Goal: Task Accomplishment & Management: Manage account settings

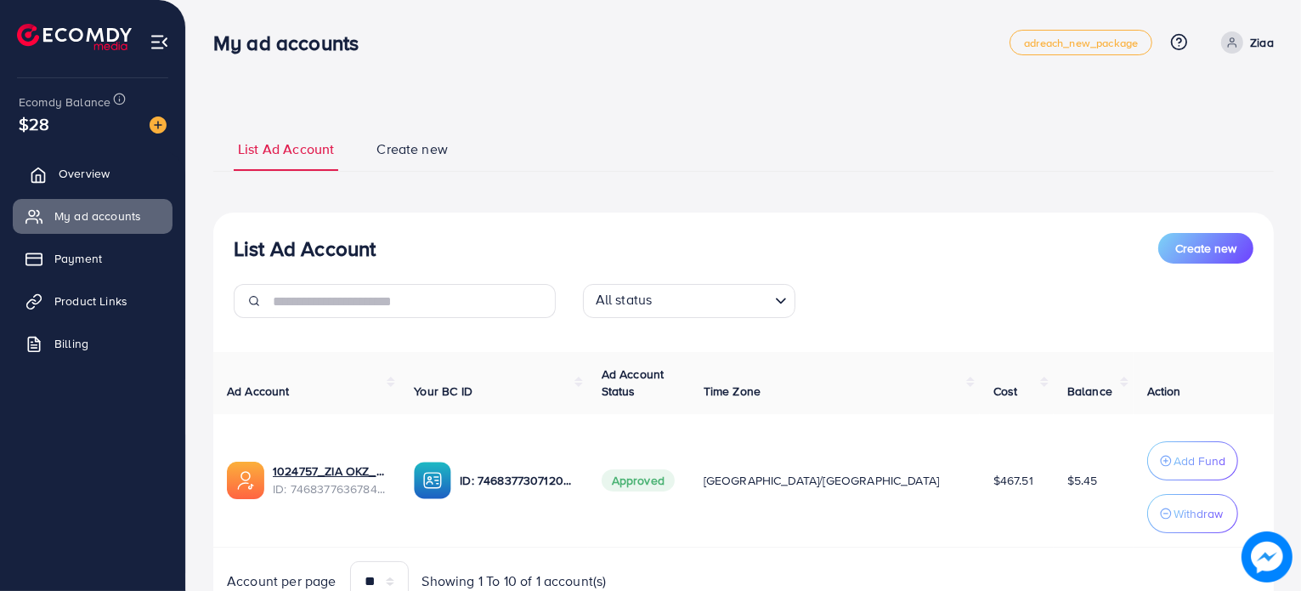
drag, startPoint x: 0, startPoint y: 0, endPoint x: 92, endPoint y: 187, distance: 208.3
click at [92, 187] on link "Overview" at bounding box center [93, 173] width 160 height 34
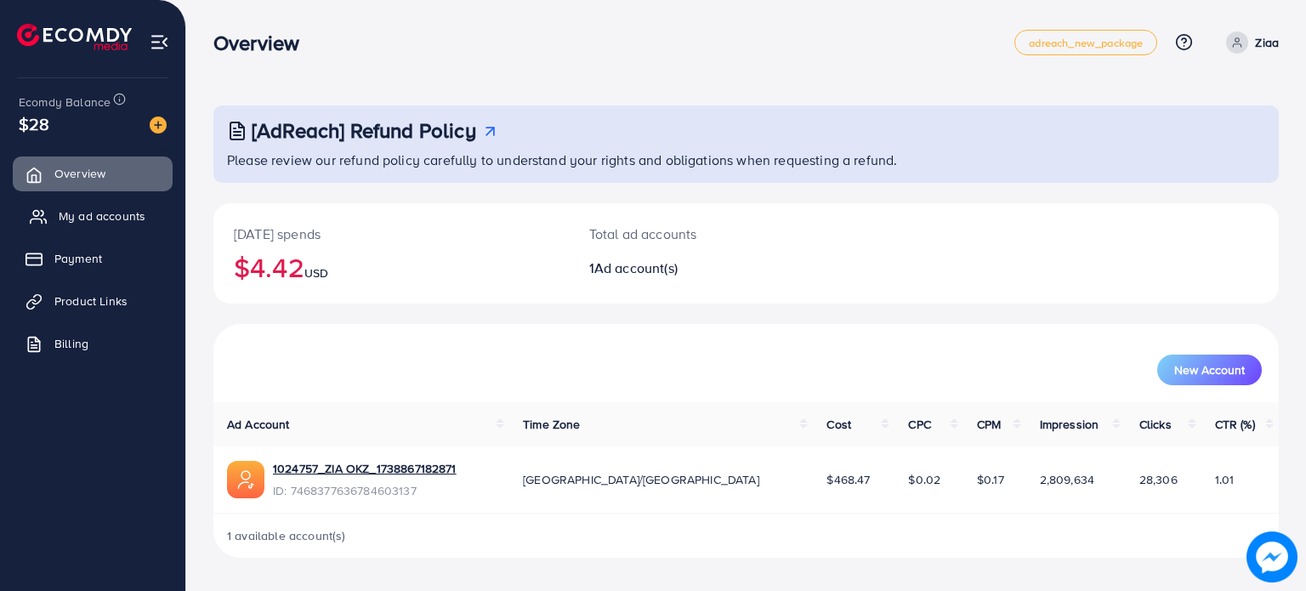
click at [100, 208] on span "My ad accounts" at bounding box center [102, 215] width 87 height 17
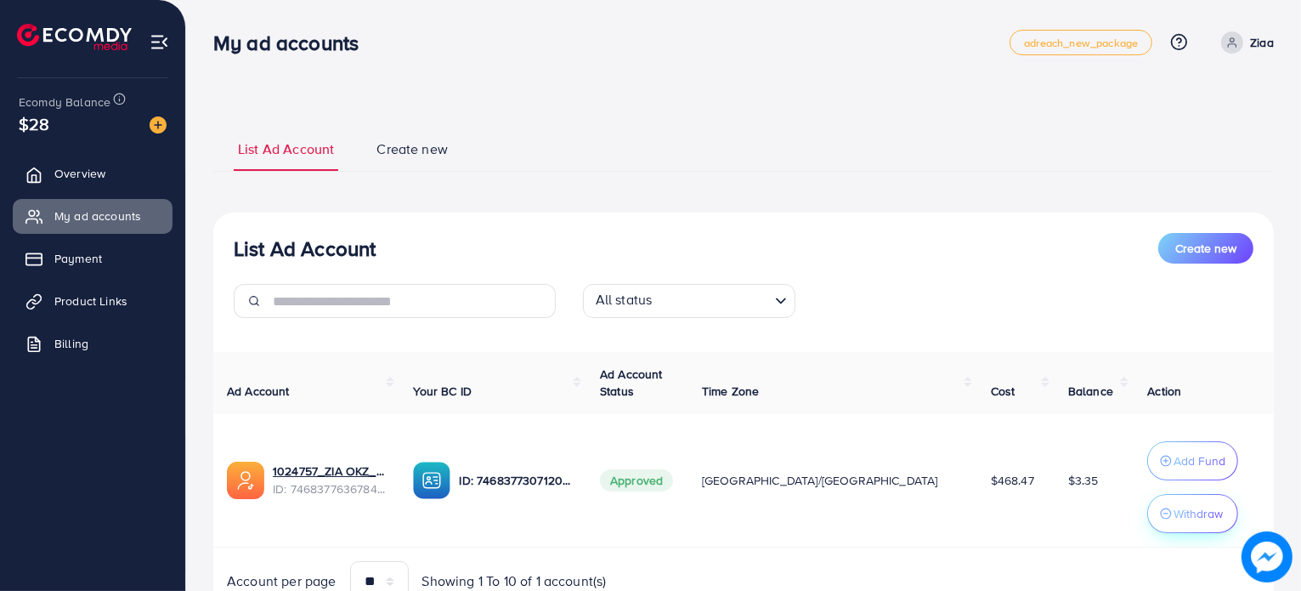
click at [1174, 512] on p "Withdraw" at bounding box center [1198, 513] width 49 height 20
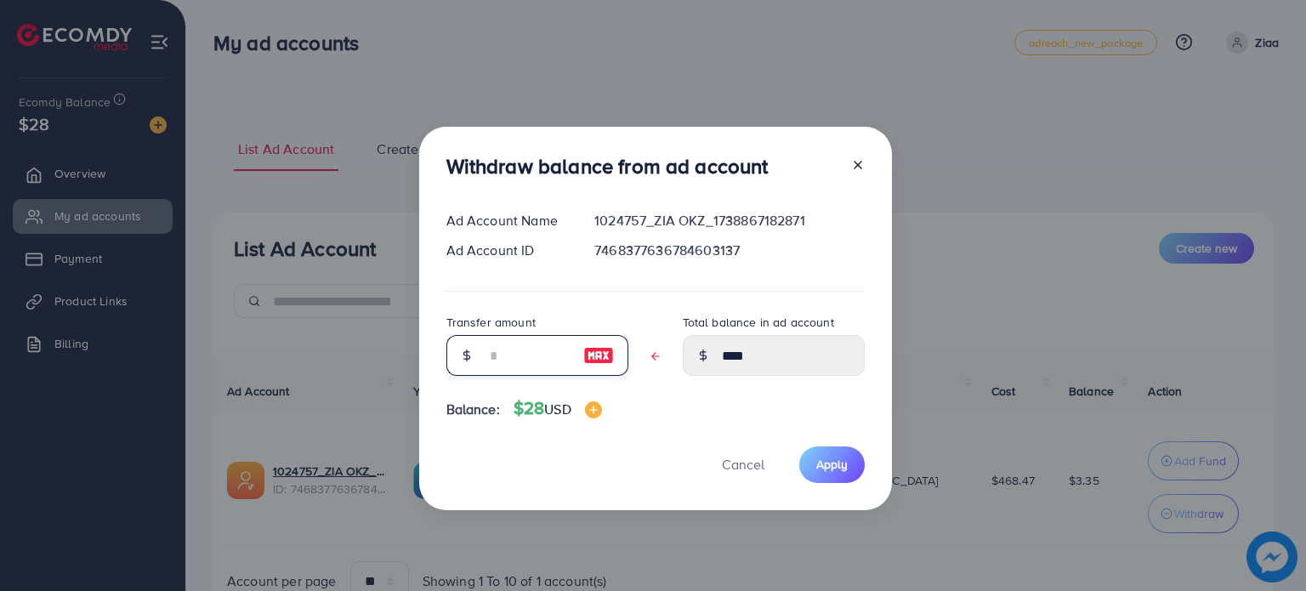
click at [513, 366] on input "text" at bounding box center [527, 355] width 85 height 41
type input "*"
type input "****"
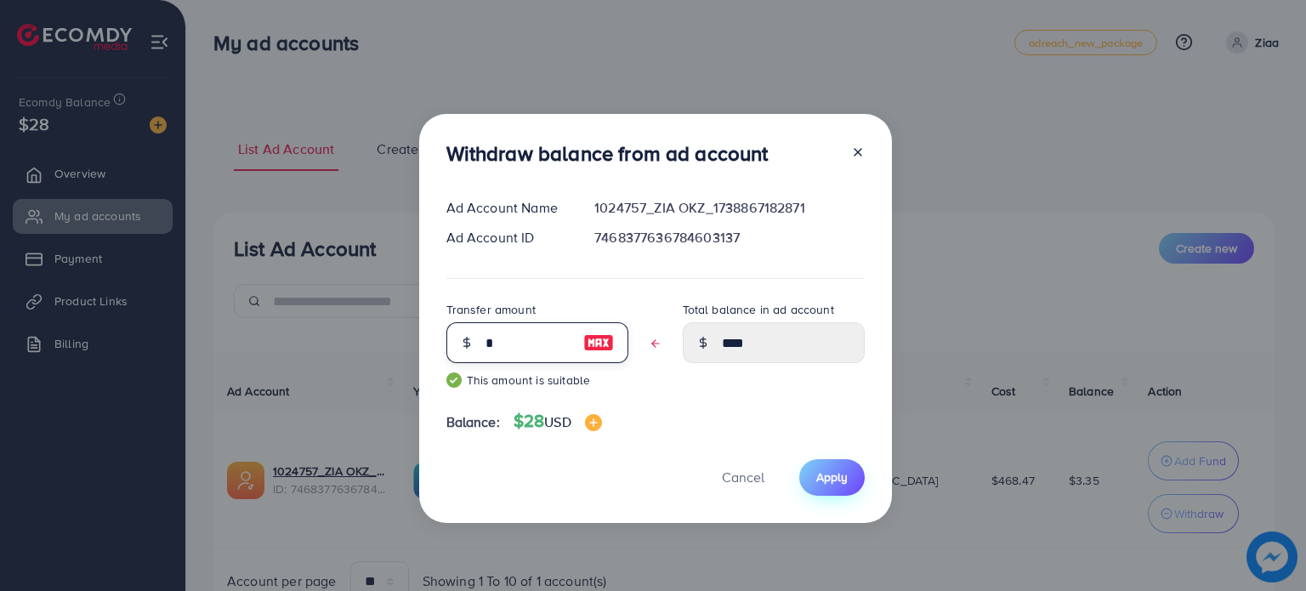
type input "*"
click at [829, 477] on span "Apply" at bounding box center [831, 476] width 31 height 17
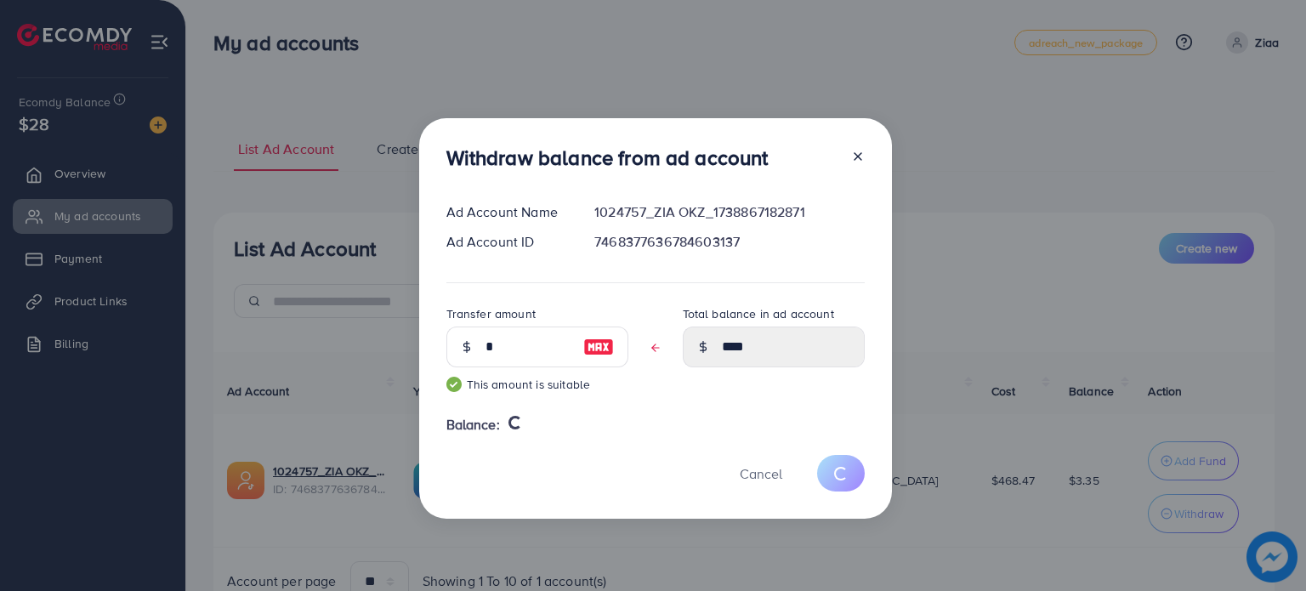
type input "****"
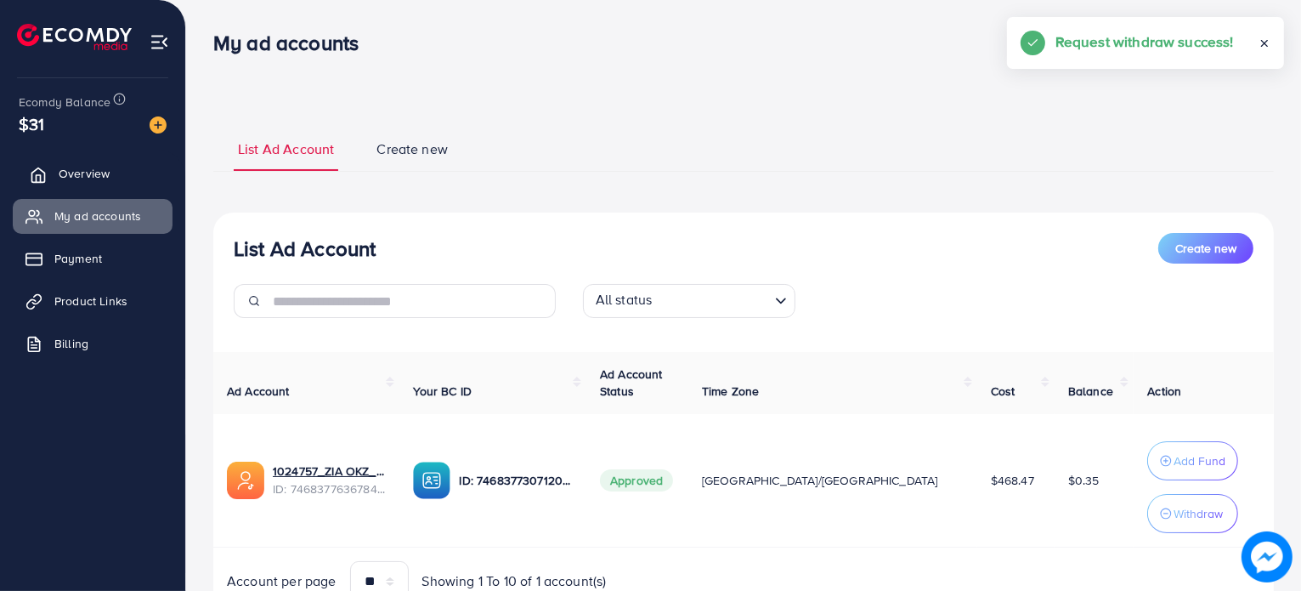
click at [85, 176] on span "Overview" at bounding box center [84, 173] width 51 height 17
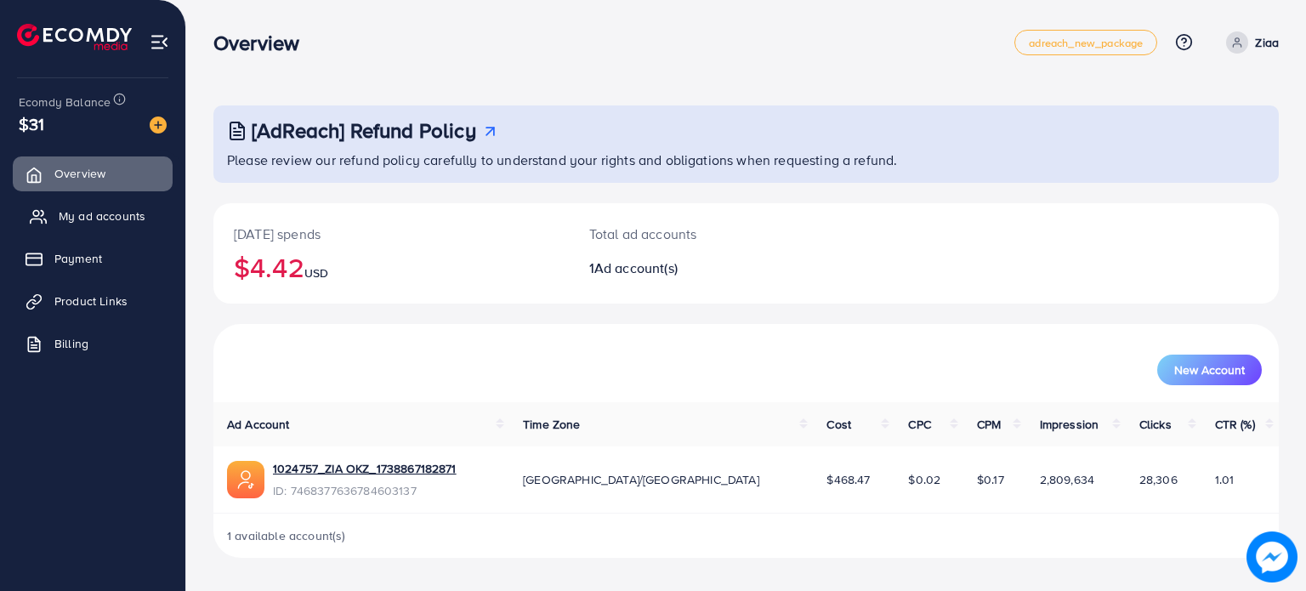
click at [85, 213] on span "My ad accounts" at bounding box center [102, 215] width 87 height 17
